Goal: Complete application form

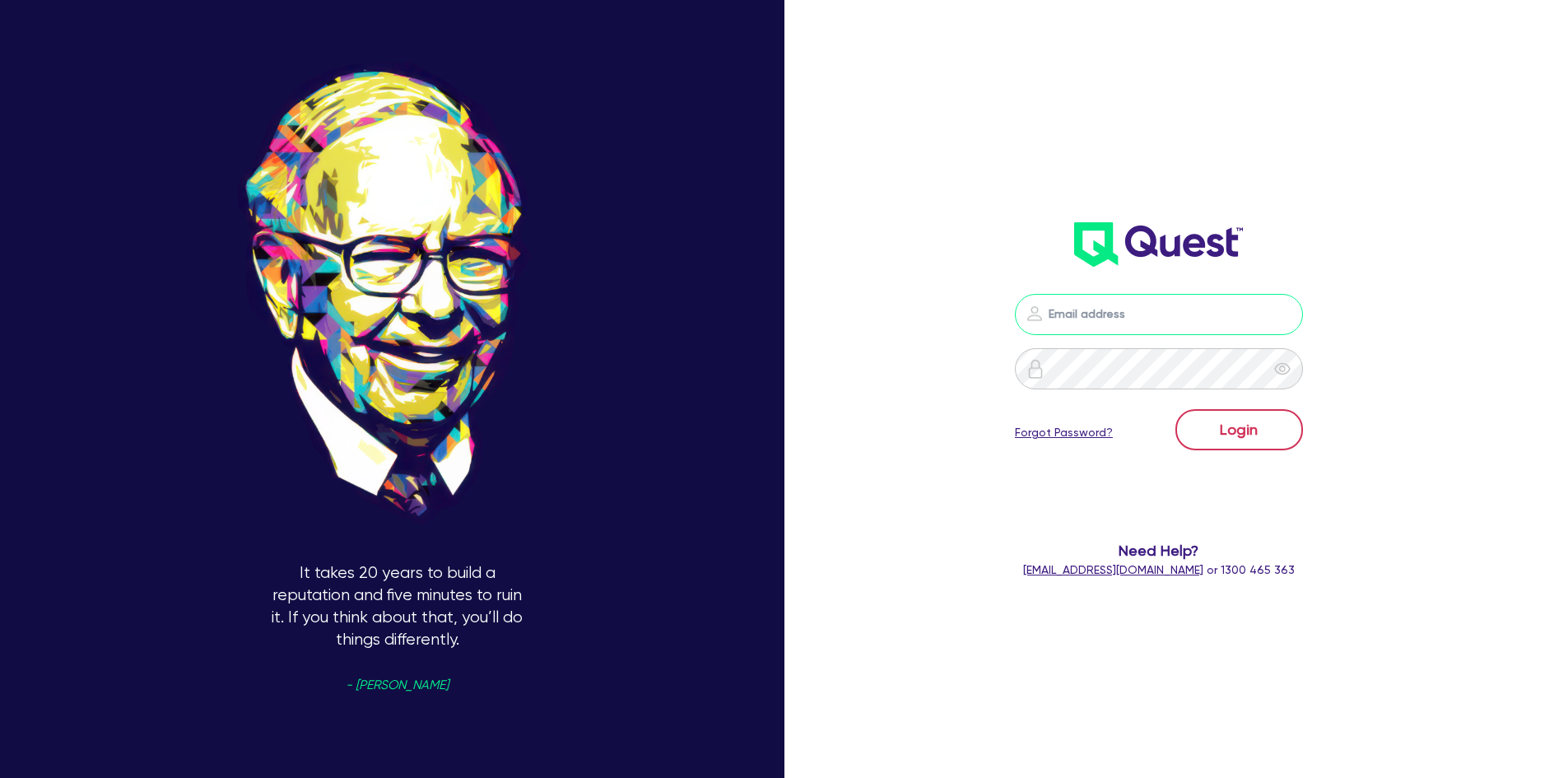
type input "[PERSON_NAME][EMAIL_ADDRESS][DOMAIN_NAME]"
click at [1244, 417] on button "Login" at bounding box center [1239, 430] width 128 height 41
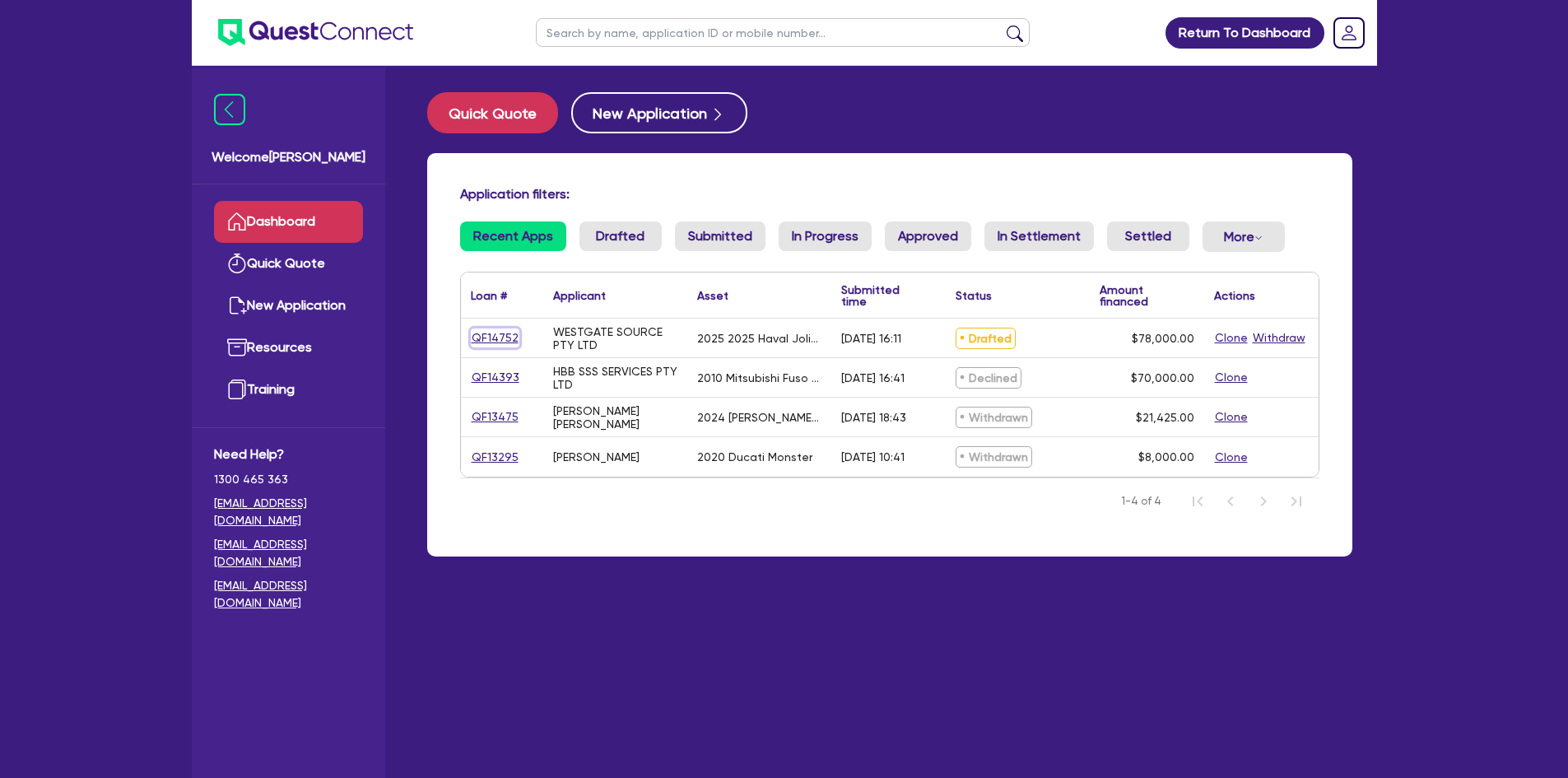
click at [478, 335] on link "QF14752" at bounding box center [495, 337] width 48 height 19
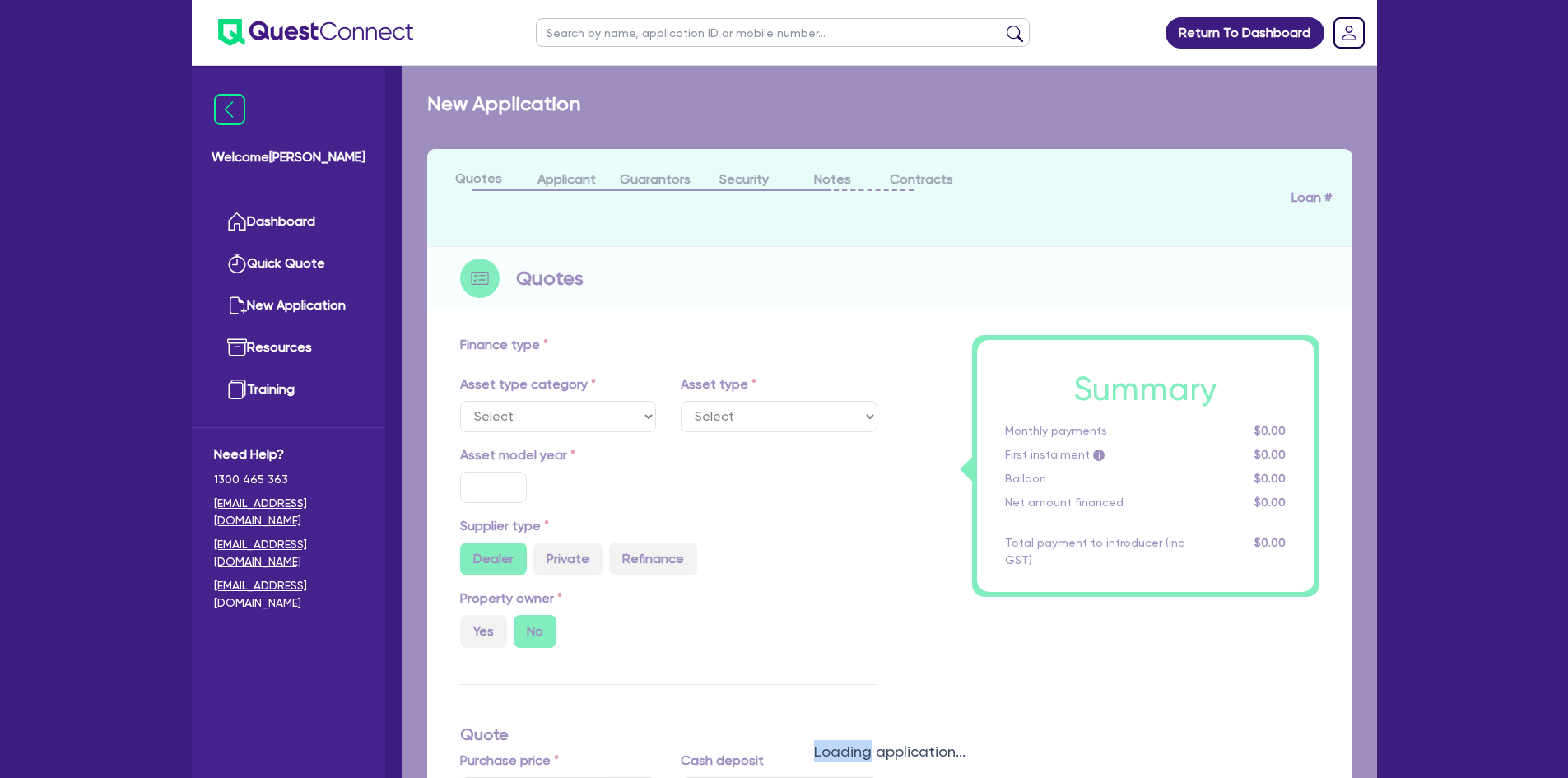
select select "CARS_AND_LIGHT_TRUCKS"
type input "2025"
radio input "true"
type input "82,500"
type input "4,500"
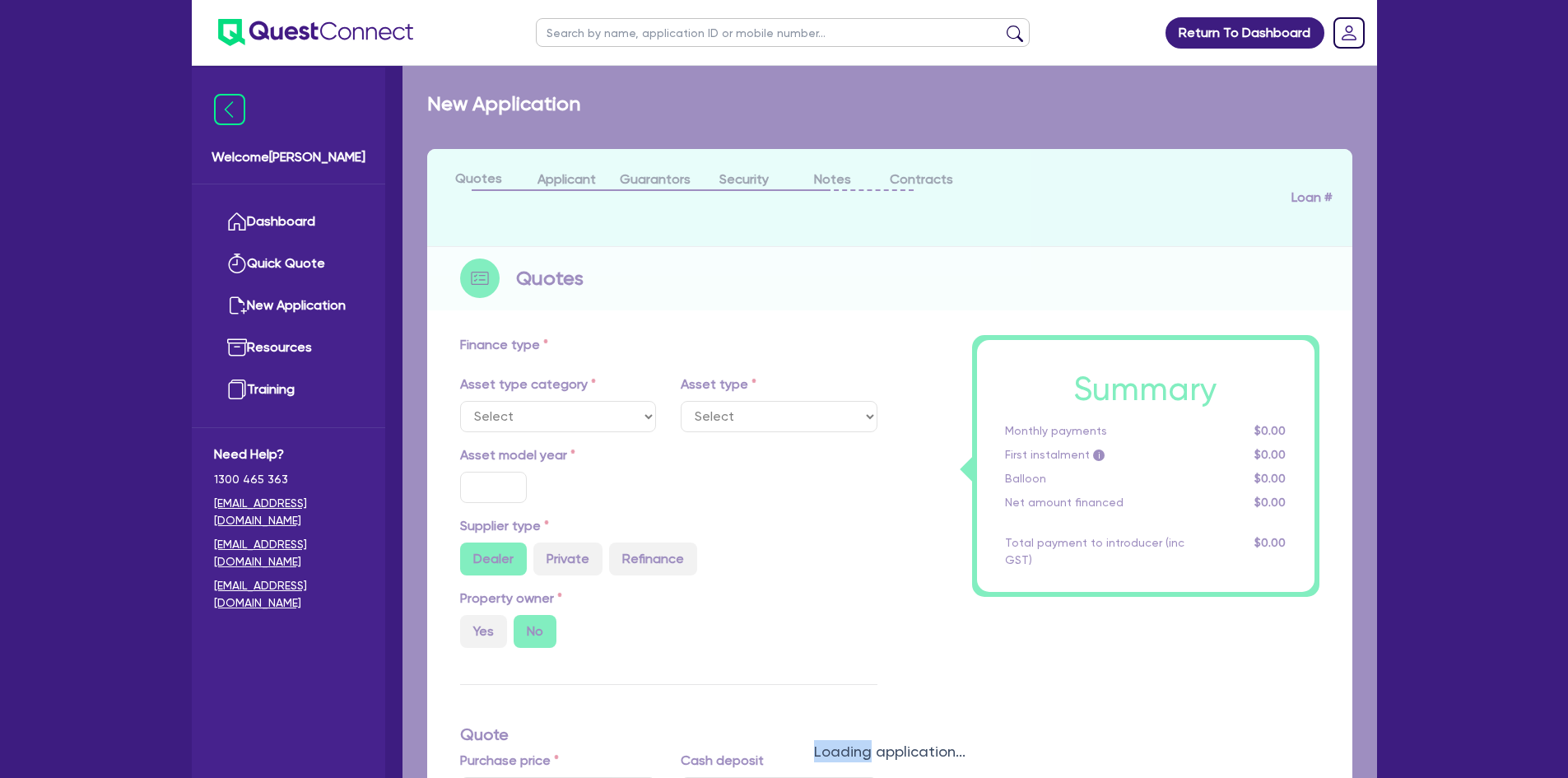
type input "30"
type input "24,750"
type input "7"
type input "5,460"
type input "17.95"
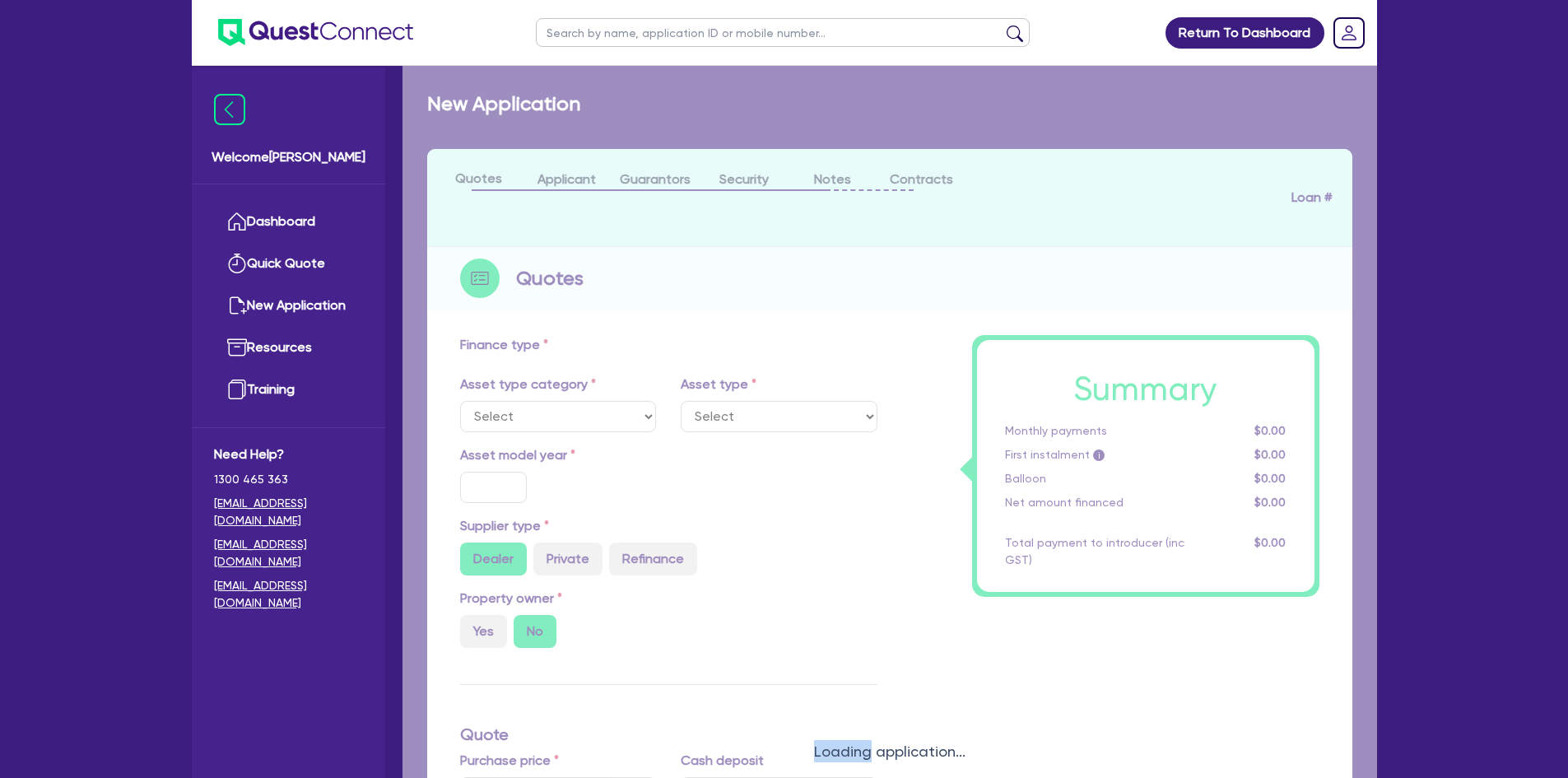
type input "1,100"
select select "PASSENGER_VEHICLES"
